Goal: Find specific page/section: Find specific page/section

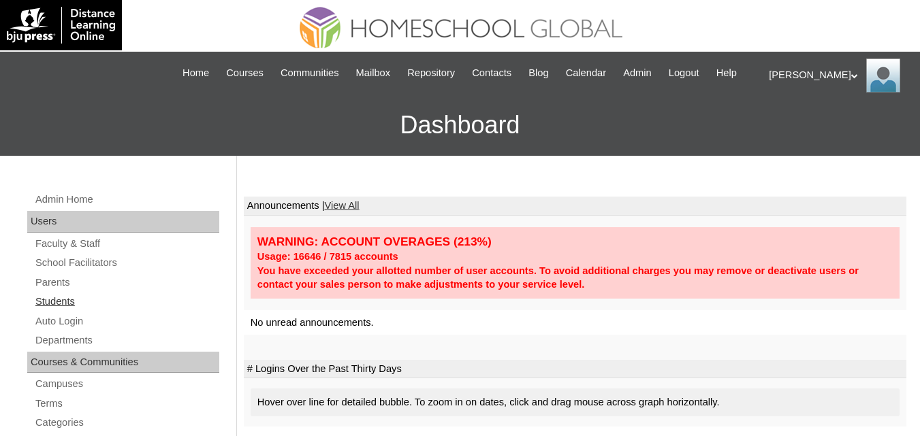
click at [54, 310] on link "Students" at bounding box center [126, 301] width 185 height 17
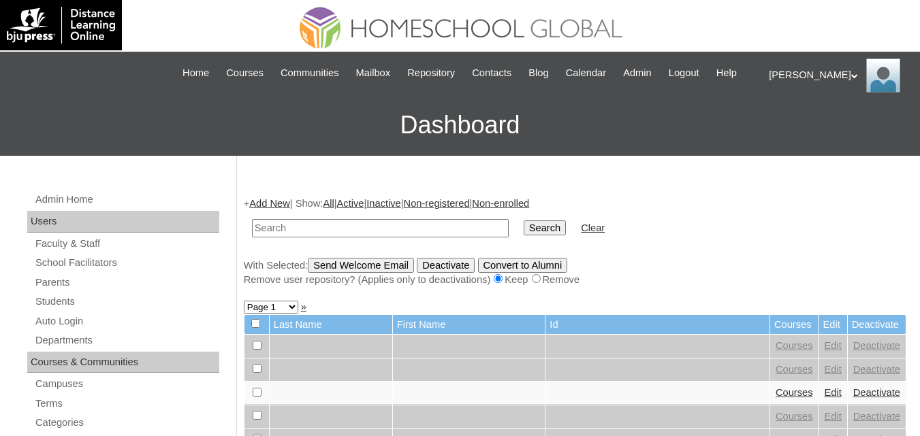
click at [300, 238] on input "text" at bounding box center [380, 228] width 257 height 18
type input "Sthenoz Thaum"
click at [524, 236] on input "Search" at bounding box center [545, 228] width 42 height 15
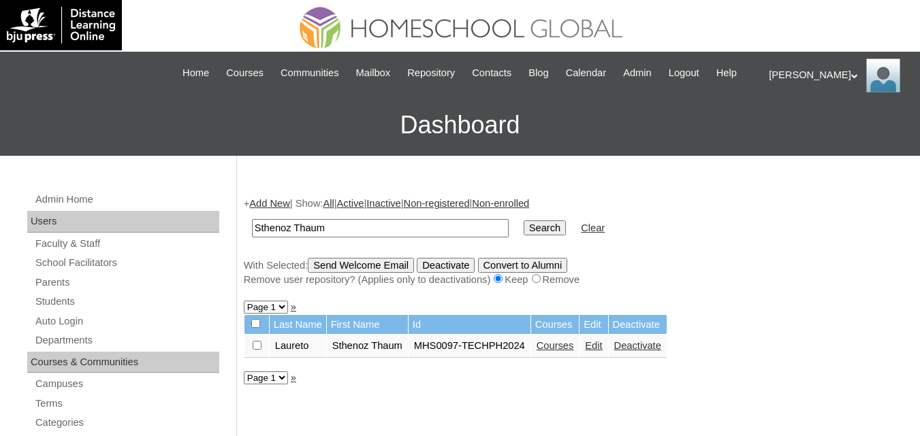
click at [543, 351] on link "Courses" at bounding box center [555, 345] width 37 height 11
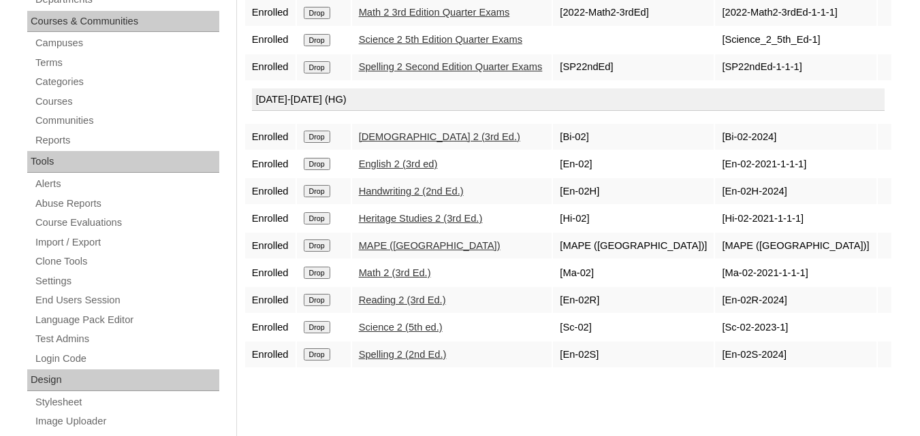
scroll to position [340, 0]
click at [400, 225] on link "Heritage Studies 2 (3rd Ed.)" at bounding box center [421, 219] width 124 height 11
